Goal: Task Accomplishment & Management: Use online tool/utility

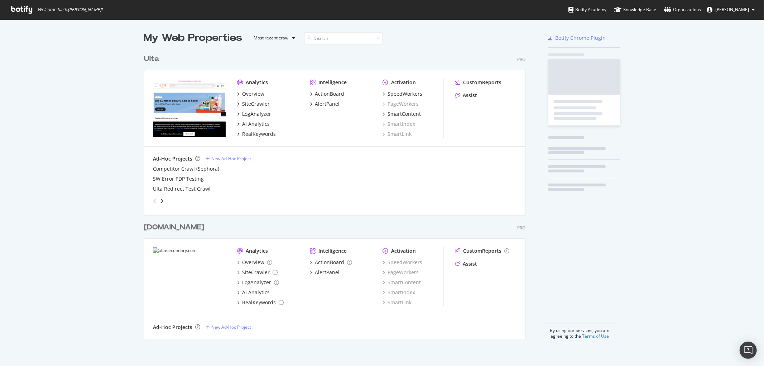
scroll to position [359, 752]
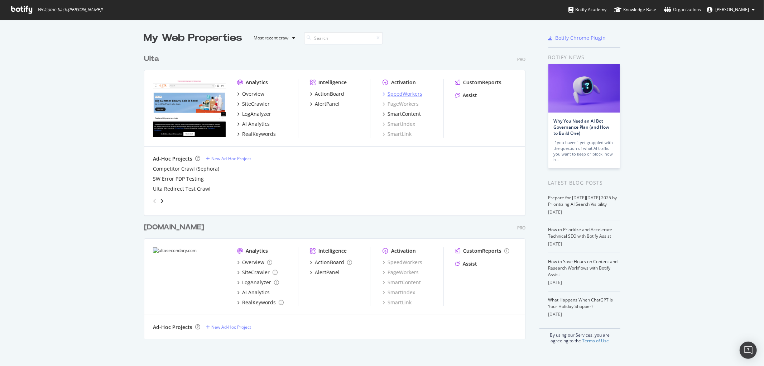
click at [388, 90] on div "Activation SpeedWorkers PageWorkers SmartContent SmartIndex SmartLink" at bounding box center [412, 108] width 61 height 59
click at [390, 92] on div "SpeedWorkers" at bounding box center [404, 93] width 35 height 7
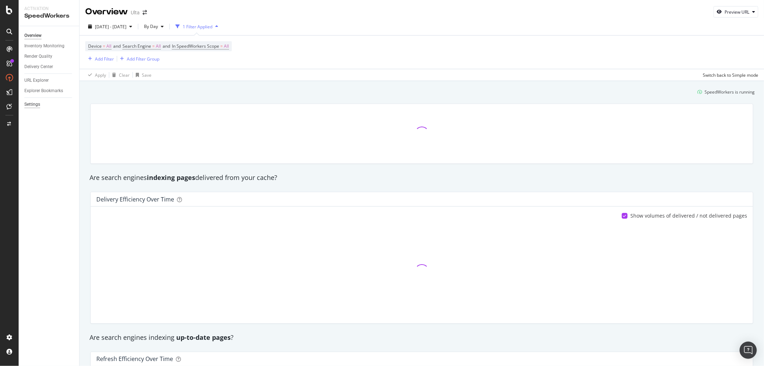
click at [37, 103] on div "Settings" at bounding box center [32, 105] width 16 height 8
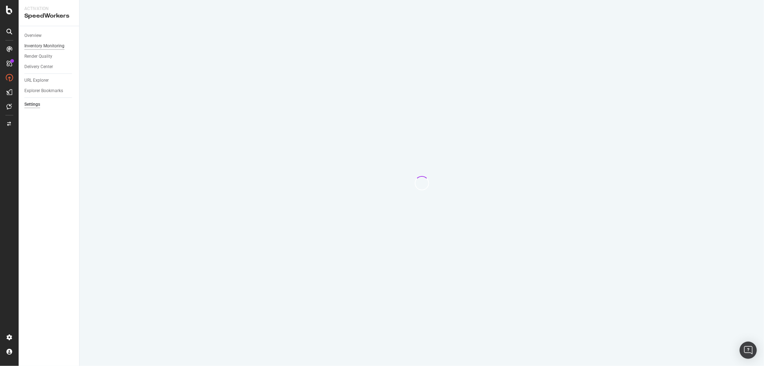
click at [48, 47] on div "Inventory Monitoring" at bounding box center [44, 46] width 40 height 8
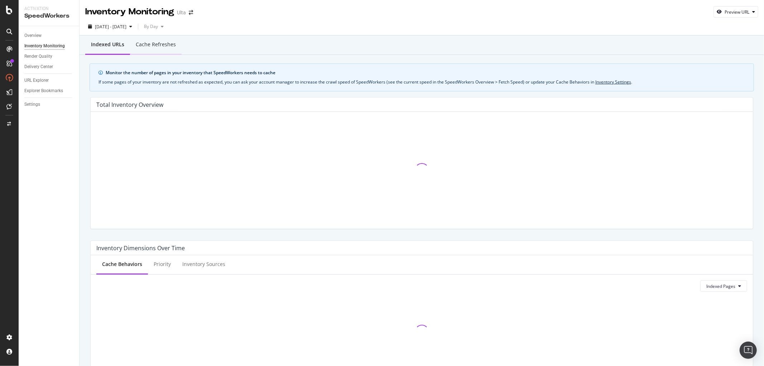
click at [159, 43] on div "Cache refreshes" at bounding box center [156, 44] width 40 height 7
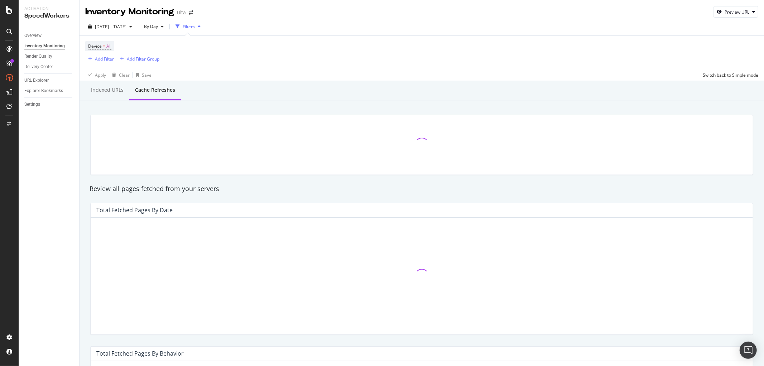
click at [148, 59] on div "Add Filter Group" at bounding box center [143, 59] width 33 height 6
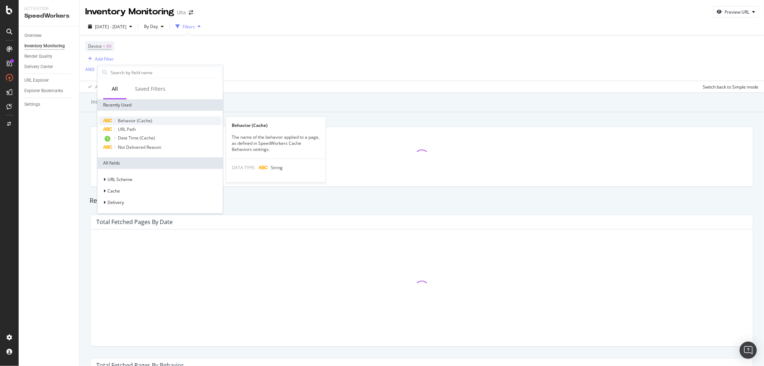
click at [125, 118] on span "Behavior (Cache)" at bounding box center [135, 120] width 34 height 6
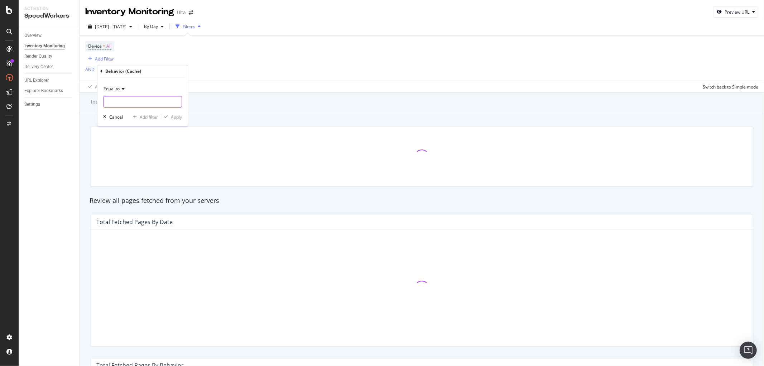
drag, startPoint x: 127, startPoint y: 100, endPoint x: 122, endPoint y: 102, distance: 5.9
click at [127, 99] on input "text" at bounding box center [142, 101] width 78 height 11
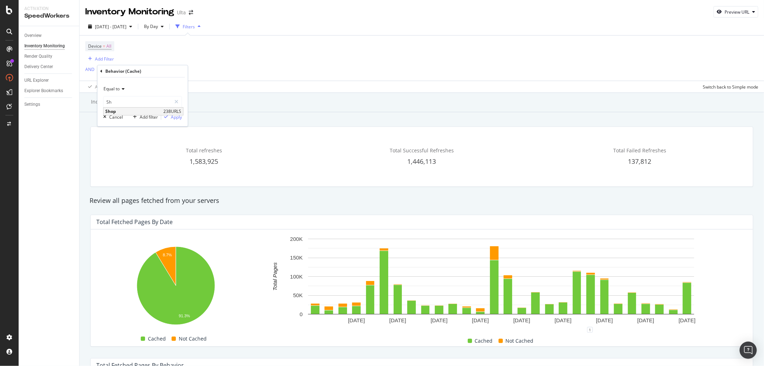
click at [130, 111] on span "Shop" at bounding box center [133, 111] width 56 height 6
type input "Shop"
click at [171, 114] on div "Apply" at bounding box center [176, 117] width 11 height 6
